Goal: Task Accomplishment & Management: Manage account settings

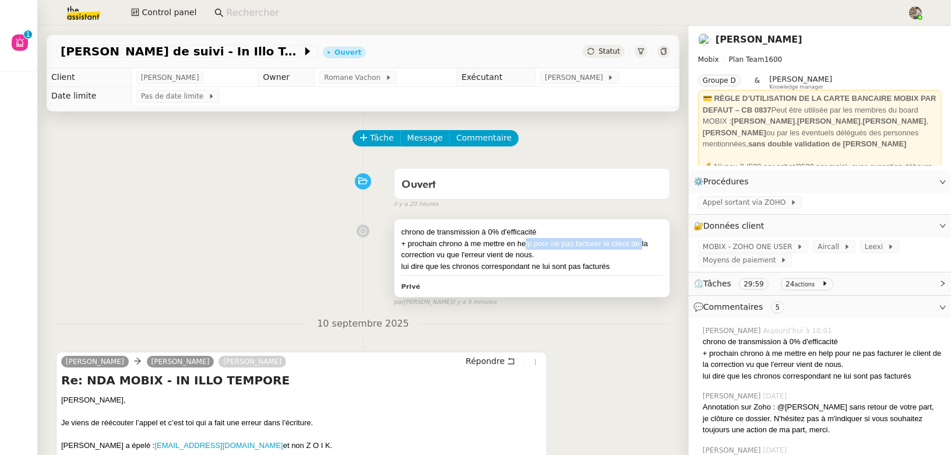
drag, startPoint x: 525, startPoint y: 245, endPoint x: 642, endPoint y: 245, distance: 116.6
click at [642, 245] on div "+ prochain chrono à me mettre en help pour ne pas facturer le client de la corr…" at bounding box center [532, 249] width 261 height 23
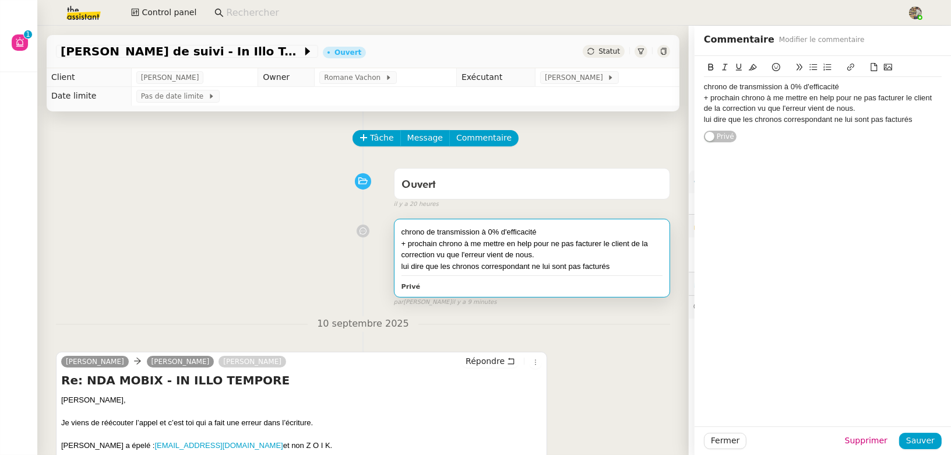
click at [429, 252] on div "+ prochain chrono à me mettre en help pour ne pas facturer le client de la corr…" at bounding box center [532, 249] width 261 height 23
click at [298, 267] on div "chrono de transmission à 0% d'efficacité + prochain chrono à me mettre en help …" at bounding box center [363, 259] width 614 height 93
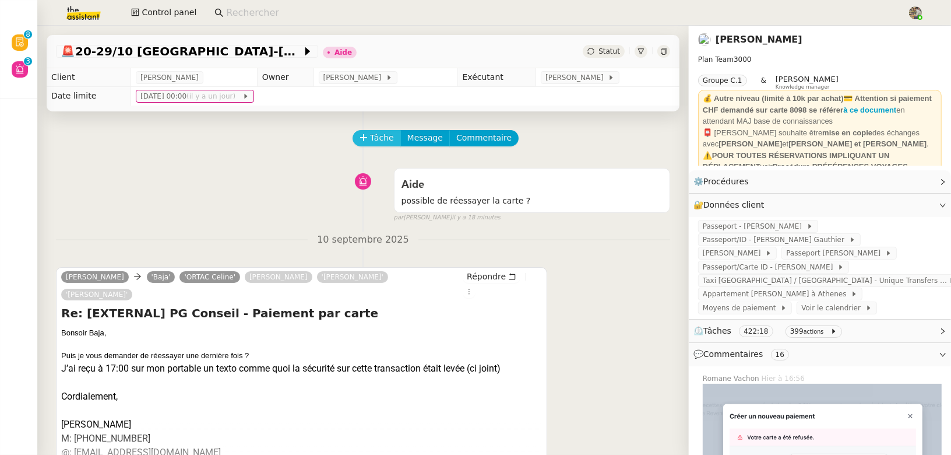
click at [373, 136] on span "Tâche" at bounding box center [382, 137] width 24 height 13
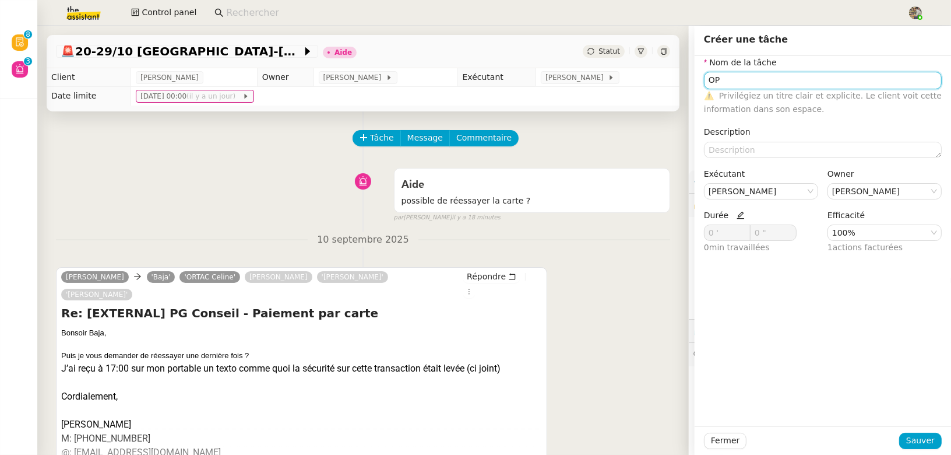
type input "O"
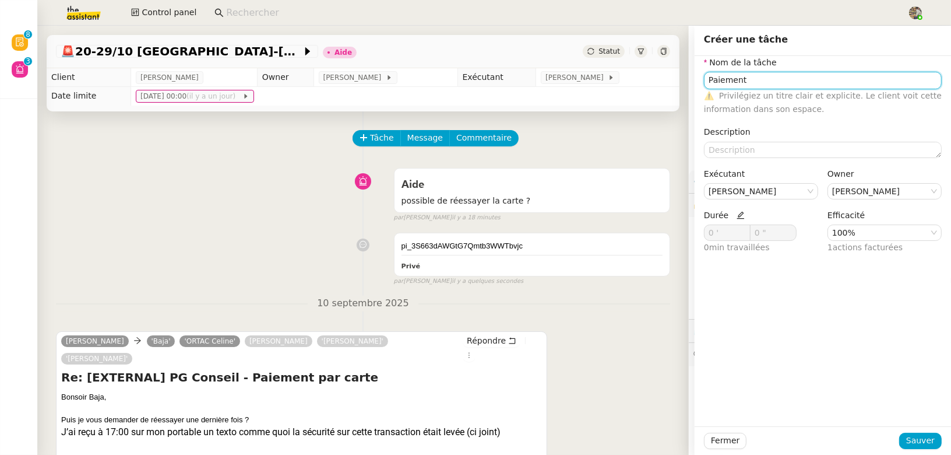
type input "Paiement"
click at [737, 212] on icon at bounding box center [741, 215] width 8 height 8
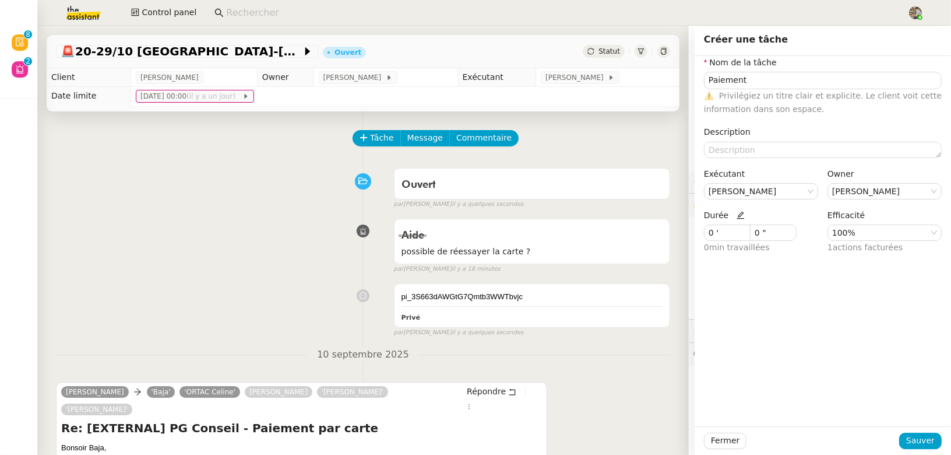
drag, startPoint x: 713, startPoint y: 231, endPoint x: 681, endPoint y: 231, distance: 32.1
click at [681, 231] on app-ticket "🚨 20-29/10 Genève-Athènes Ouvert Statut Client Laurène Gauthier Owner Frédériqu…" at bounding box center [494, 240] width 914 height 429
type input "10 '"
click at [921, 436] on span "Sauver" at bounding box center [921, 440] width 29 height 13
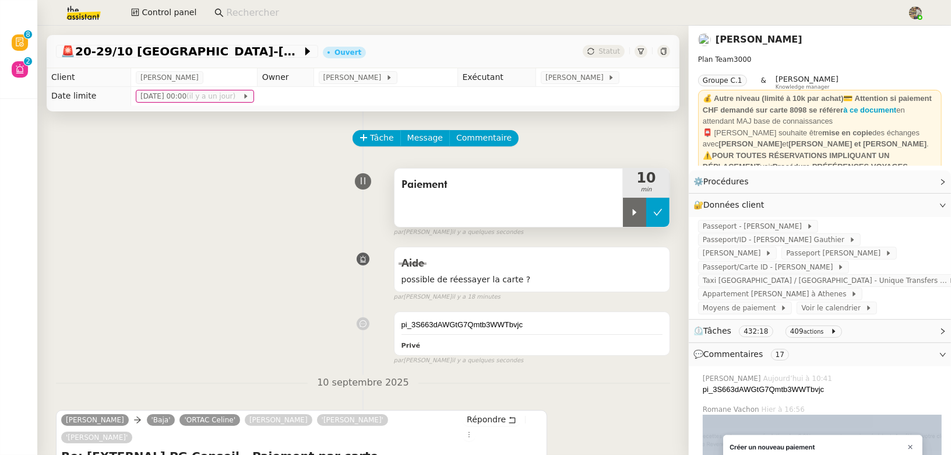
click at [661, 208] on icon at bounding box center [658, 212] width 9 height 9
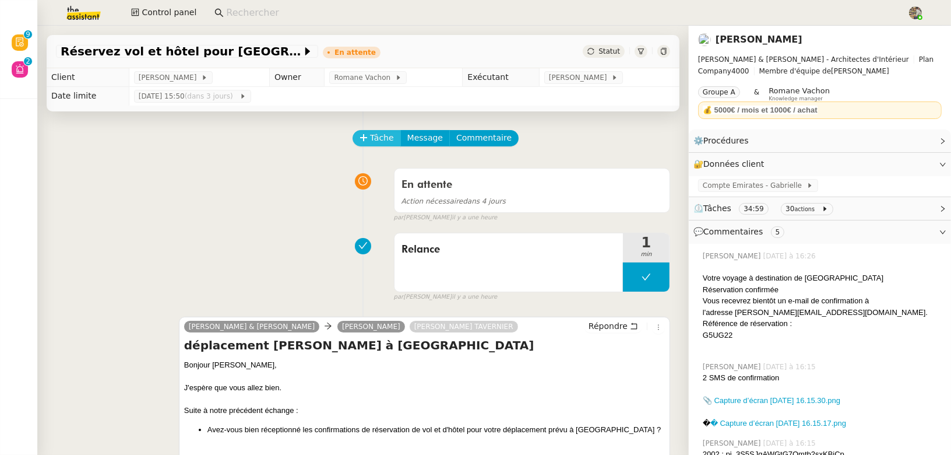
click at [370, 132] on span "Tâche" at bounding box center [382, 137] width 24 height 13
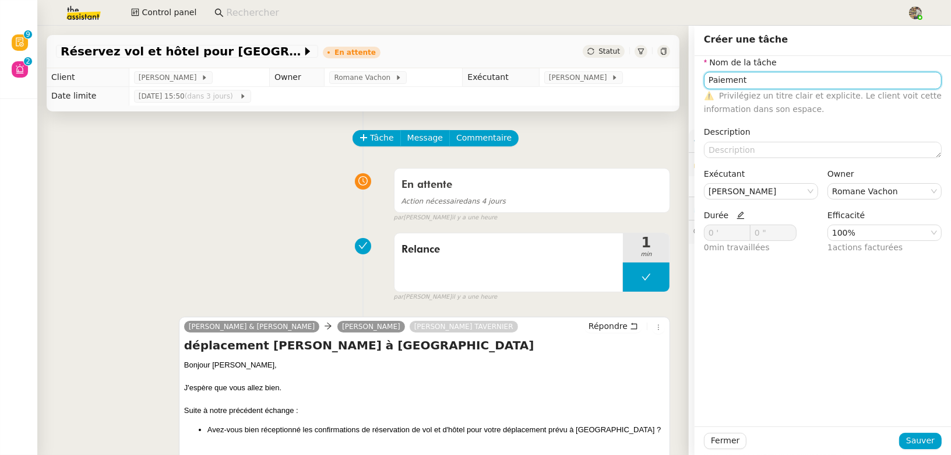
type input "Paiement"
click at [739, 215] on icon at bounding box center [741, 215] width 8 height 8
click at [743, 229] on icon at bounding box center [745, 231] width 4 height 4
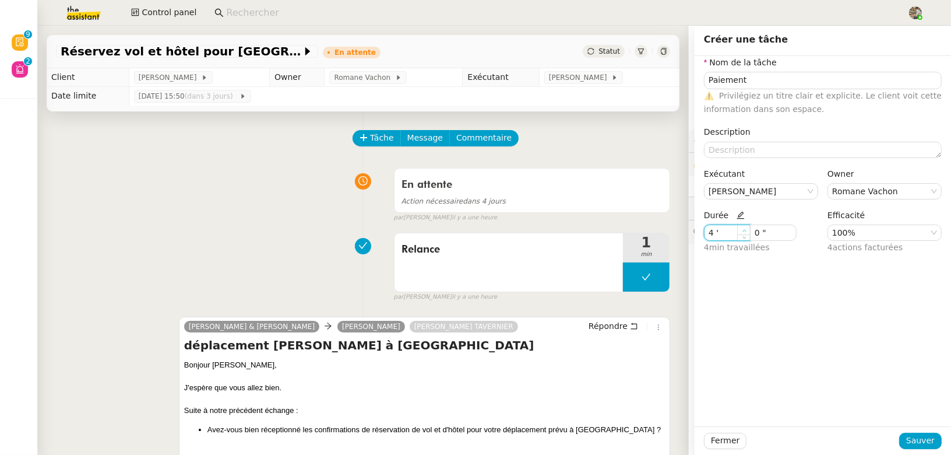
click at [743, 229] on icon at bounding box center [745, 231] width 4 height 4
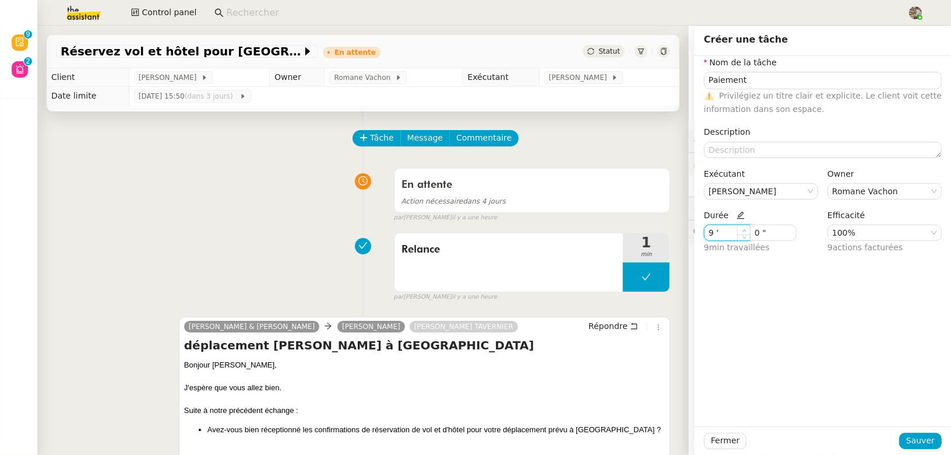
click at [743, 229] on icon at bounding box center [745, 231] width 4 height 4
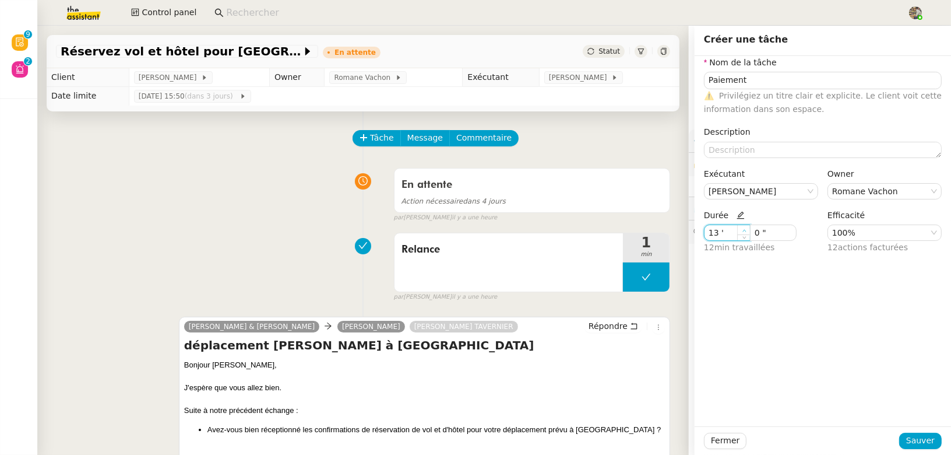
type input "14 '"
click at [743, 229] on icon at bounding box center [745, 231] width 4 height 4
click at [913, 440] on span "Sauver" at bounding box center [921, 440] width 29 height 13
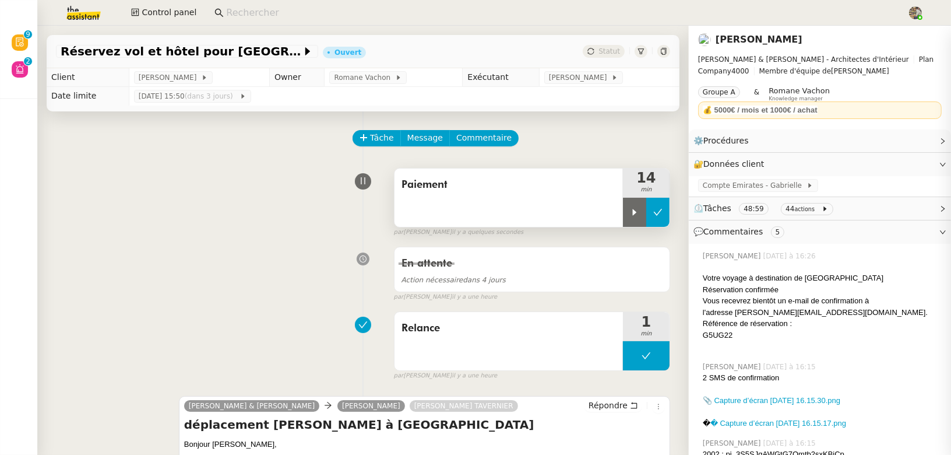
click at [651, 209] on button at bounding box center [658, 212] width 23 height 29
click at [598, 50] on div "Statut" at bounding box center [604, 51] width 42 height 13
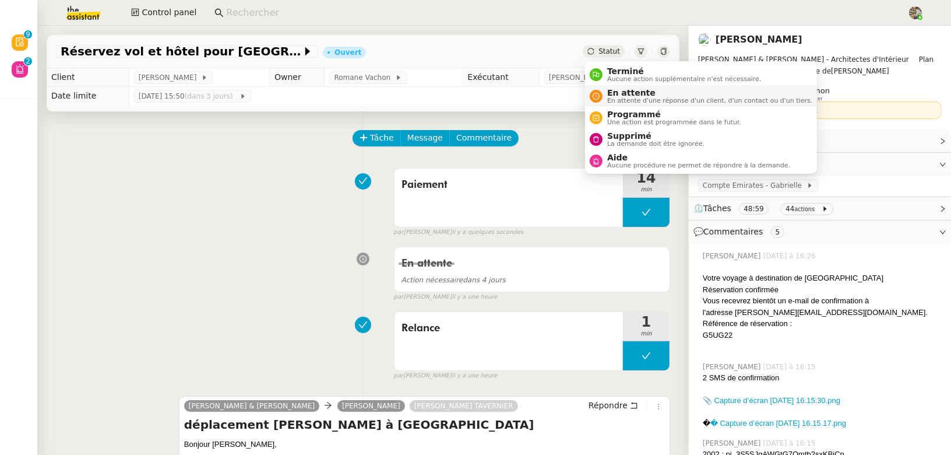
click at [609, 92] on span "En attente" at bounding box center [709, 92] width 205 height 9
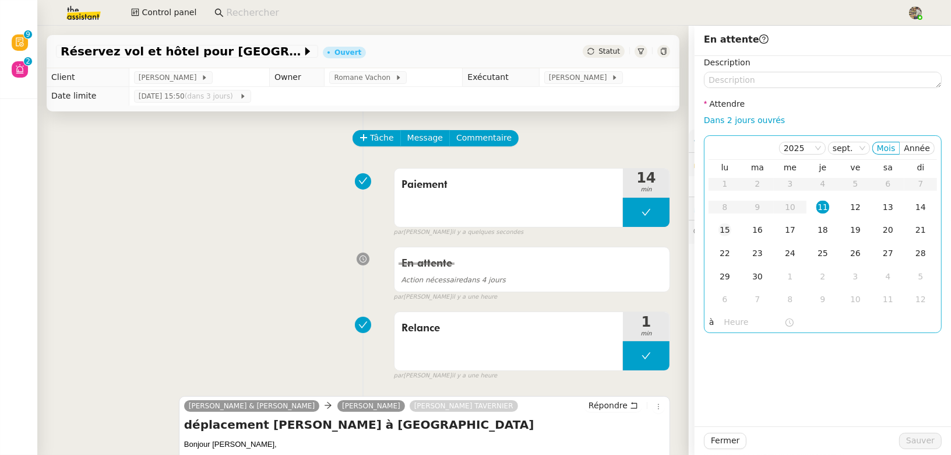
click at [725, 229] on div "15" at bounding box center [725, 229] width 13 height 13
click at [918, 437] on span "Sauver" at bounding box center [921, 440] width 29 height 13
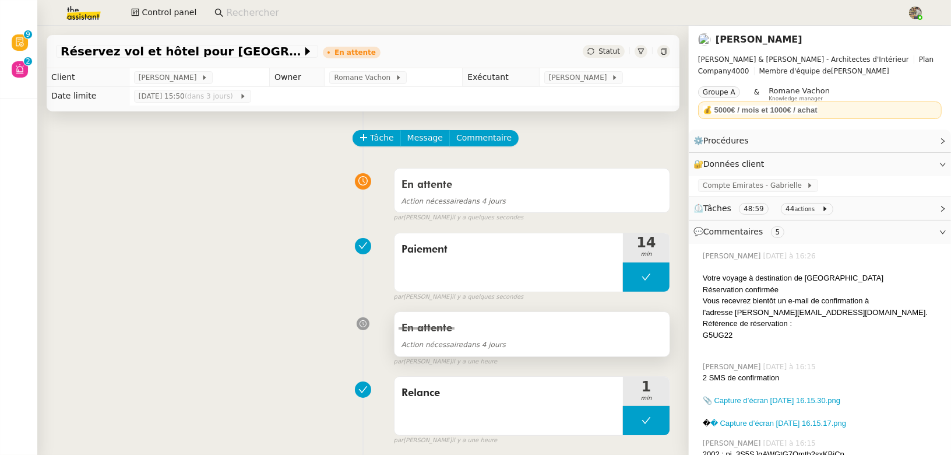
click at [540, 342] on div "Action nécessaire dans 4 jours" at bounding box center [532, 344] width 261 height 13
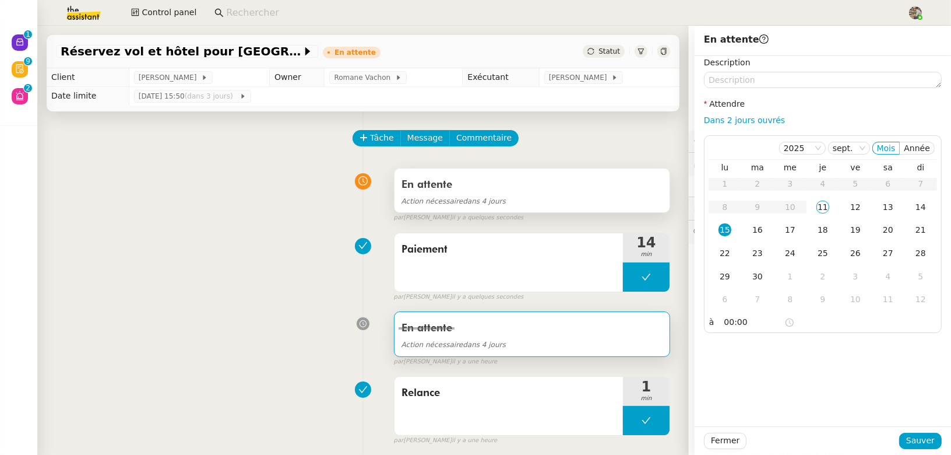
click at [493, 201] on span "Action nécessaire dans 4 jours" at bounding box center [454, 201] width 104 height 8
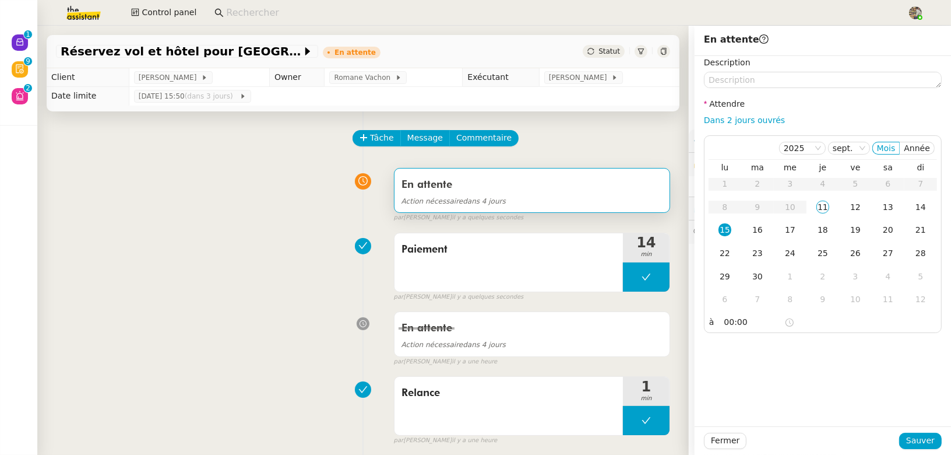
click at [263, 231] on div "Paiement 14 min false par Charles G. il y a quelques secondes" at bounding box center [363, 264] width 614 height 75
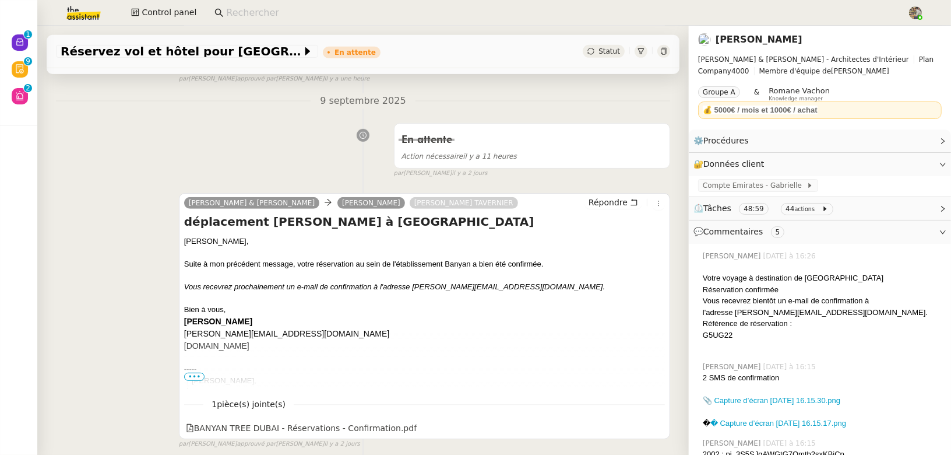
scroll to position [631, 0]
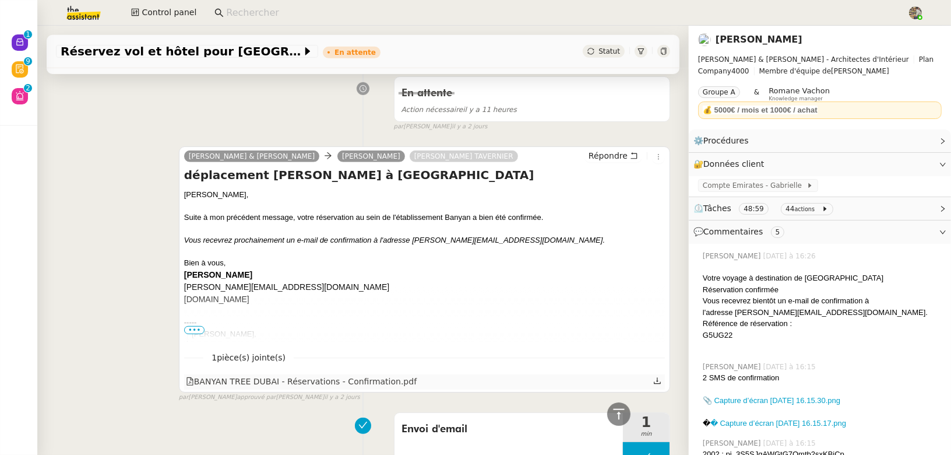
click at [325, 375] on div "BANYAN TREE DUBAI - Réservations - Confirmation.pdf" at bounding box center [301, 381] width 231 height 13
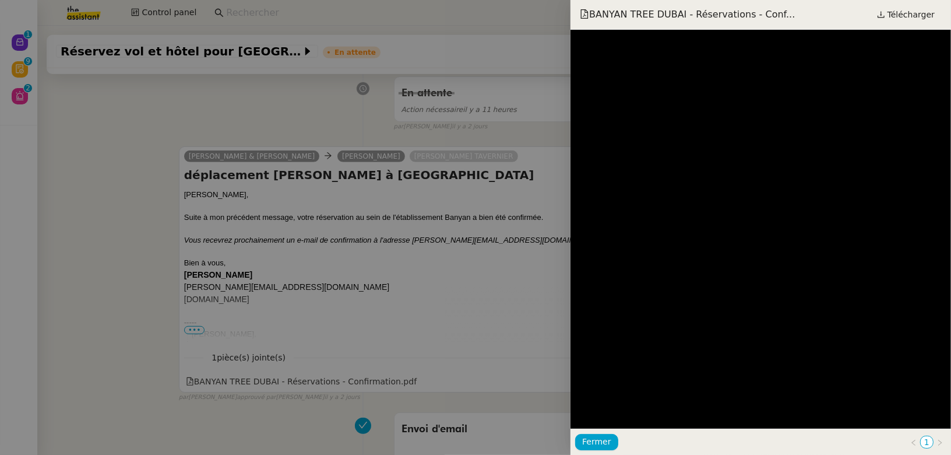
click at [201, 299] on div at bounding box center [475, 227] width 951 height 455
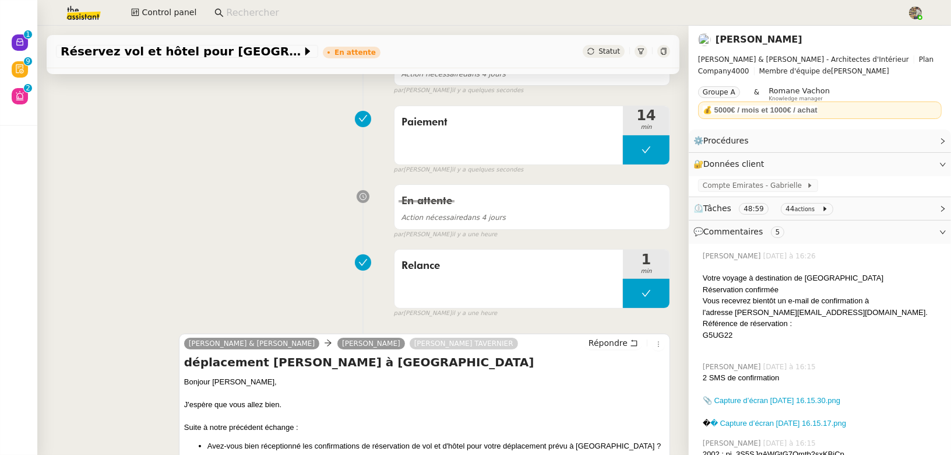
scroll to position [149, 0]
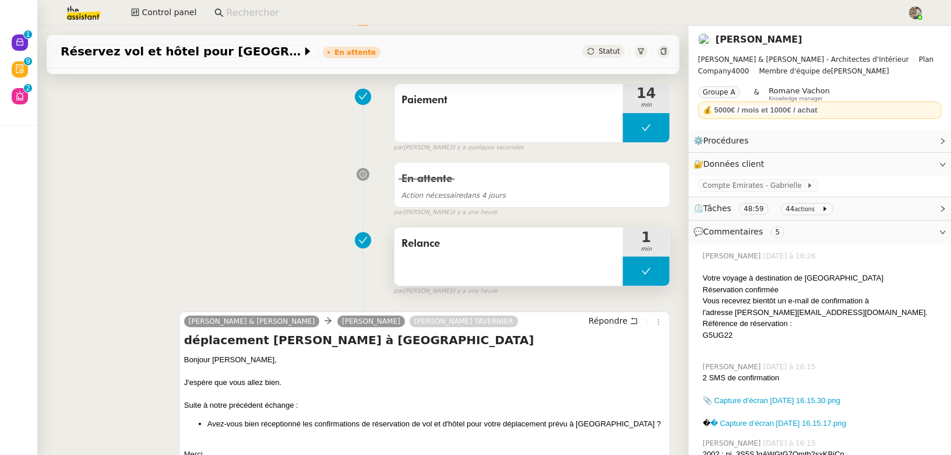
click at [482, 244] on span "Relance" at bounding box center [509, 243] width 215 height 17
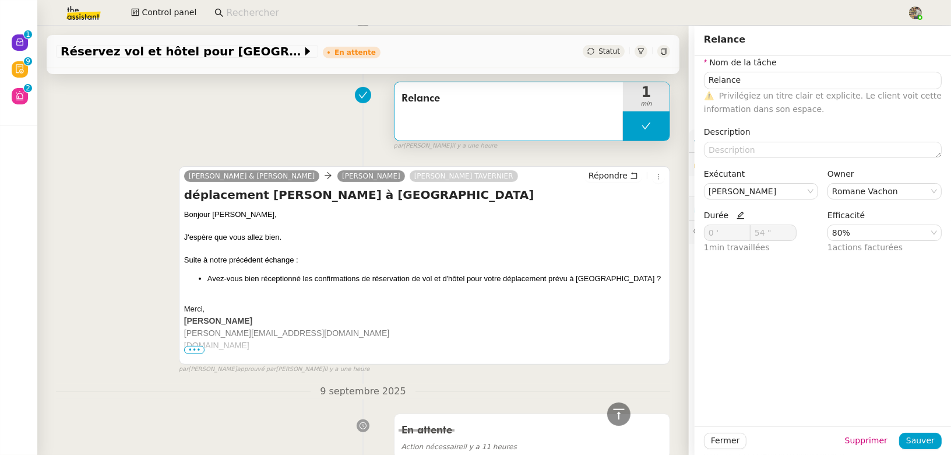
scroll to position [13, 0]
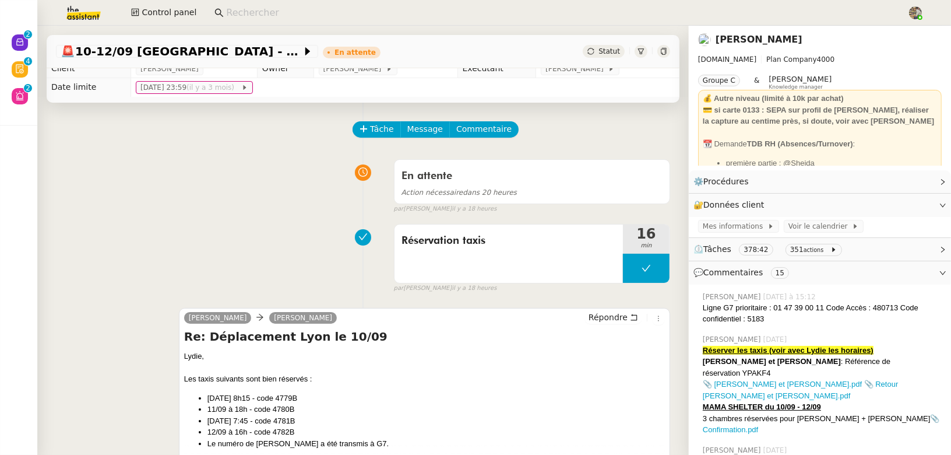
scroll to position [10, 0]
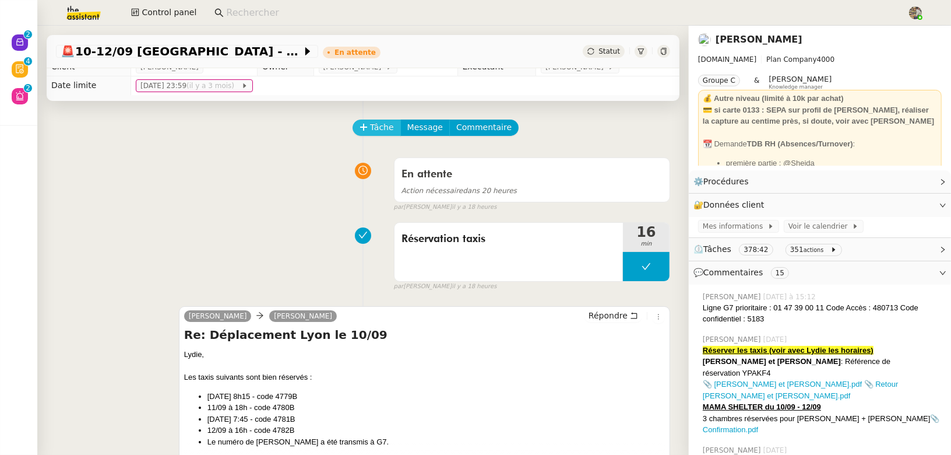
click at [377, 124] on span "Tâche" at bounding box center [382, 127] width 24 height 13
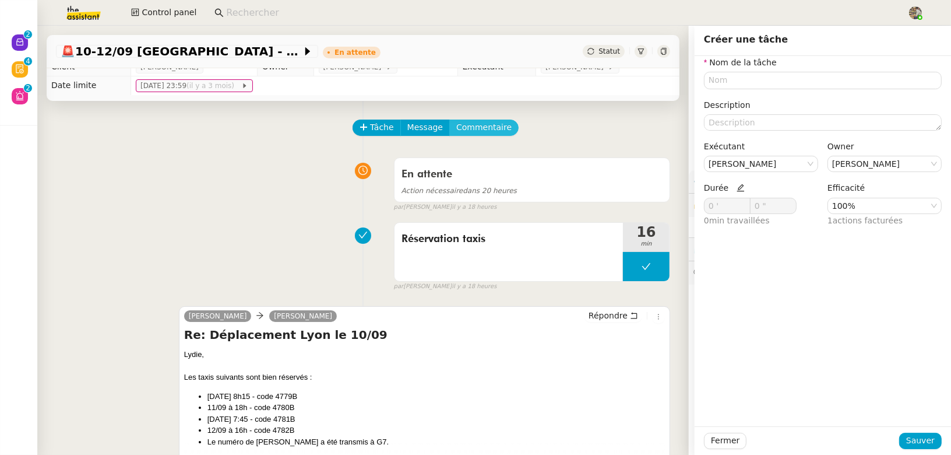
click at [456, 124] on span "Commentaire" at bounding box center [483, 127] width 55 height 13
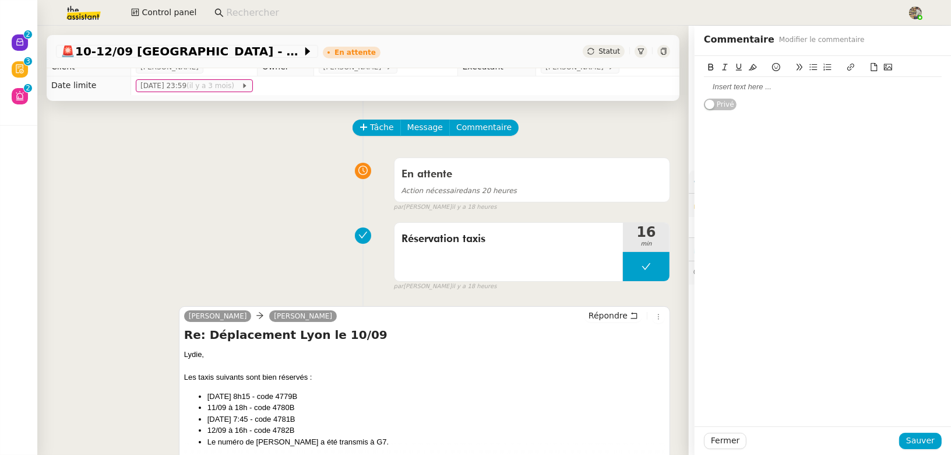
click at [886, 67] on icon at bounding box center [888, 67] width 8 height 8
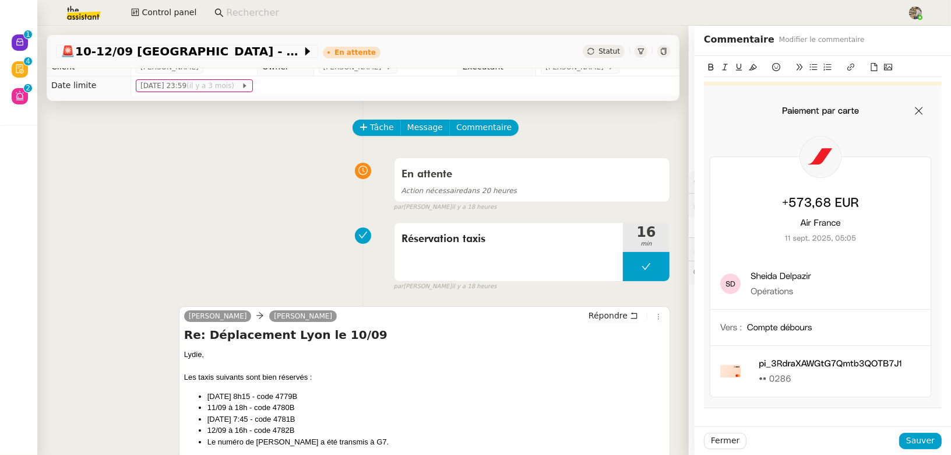
scroll to position [1, 0]
click at [920, 444] on span "Sauver" at bounding box center [921, 440] width 29 height 13
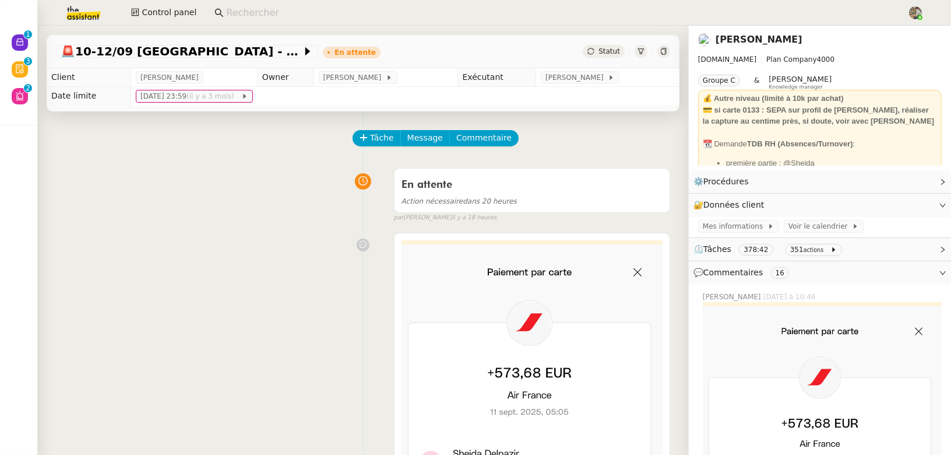
click at [607, 49] on span "Statut" at bounding box center [610, 51] width 22 height 8
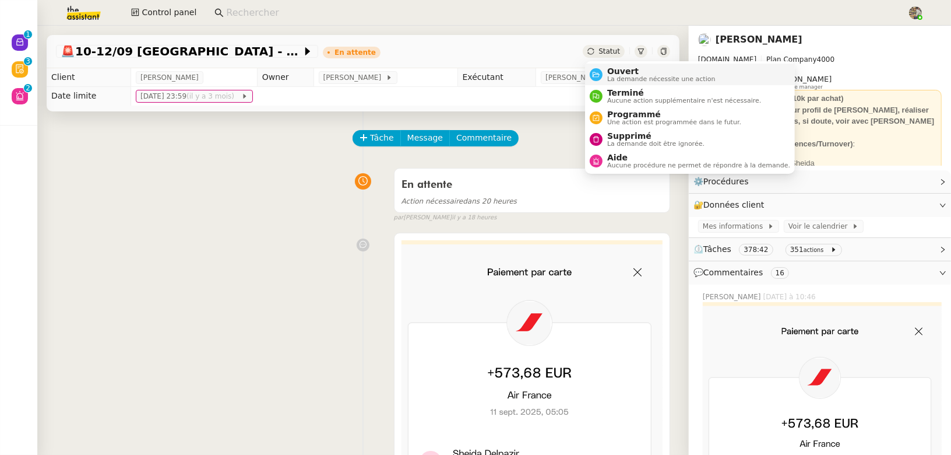
click at [617, 72] on span "Ouvert" at bounding box center [661, 70] width 108 height 9
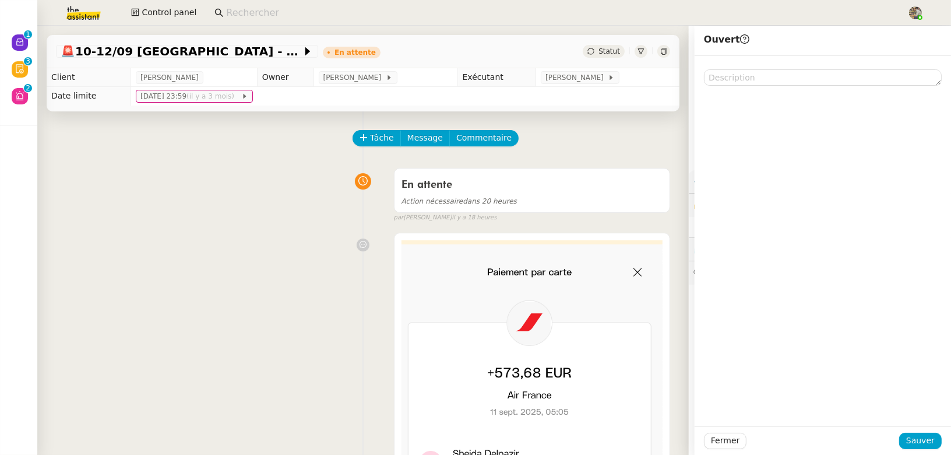
click at [922, 449] on div "Fermer Sauver" at bounding box center [823, 440] width 257 height 29
click at [932, 441] on span "Sauver" at bounding box center [921, 440] width 29 height 13
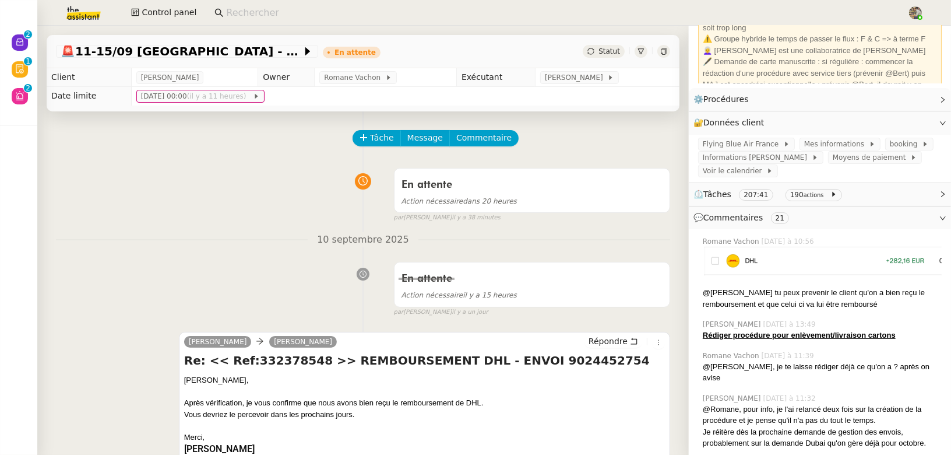
click at [247, 8] on input at bounding box center [561, 13] width 670 height 16
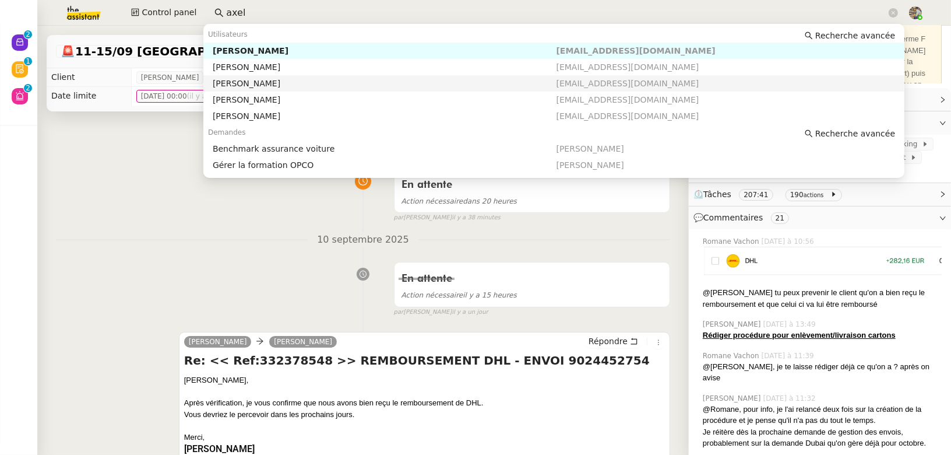
click at [240, 84] on div "[PERSON_NAME]" at bounding box center [385, 83] width 344 height 10
type input "axel"
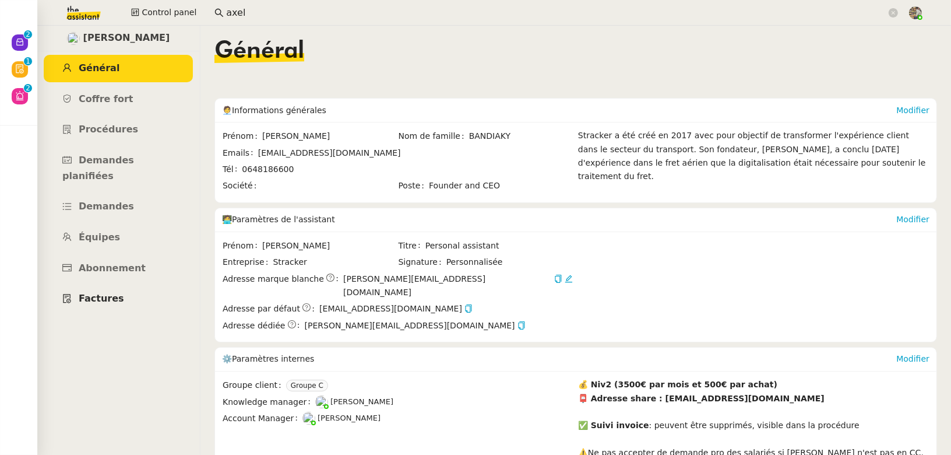
click at [114, 293] on span "Factures" at bounding box center [101, 298] width 45 height 11
click at [119, 262] on span "Abonnement" at bounding box center [112, 267] width 67 height 11
